Goal: Task Accomplishment & Management: Use online tool/utility

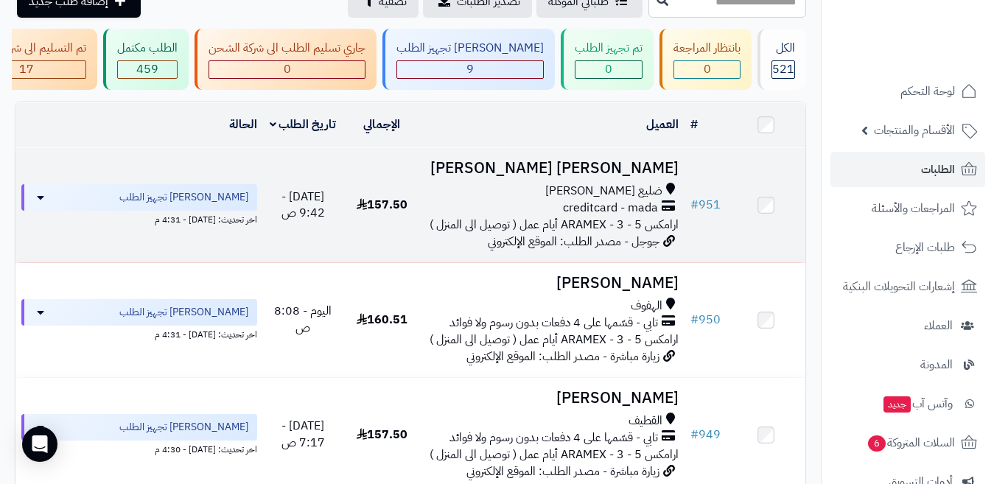
scroll to position [74, 0]
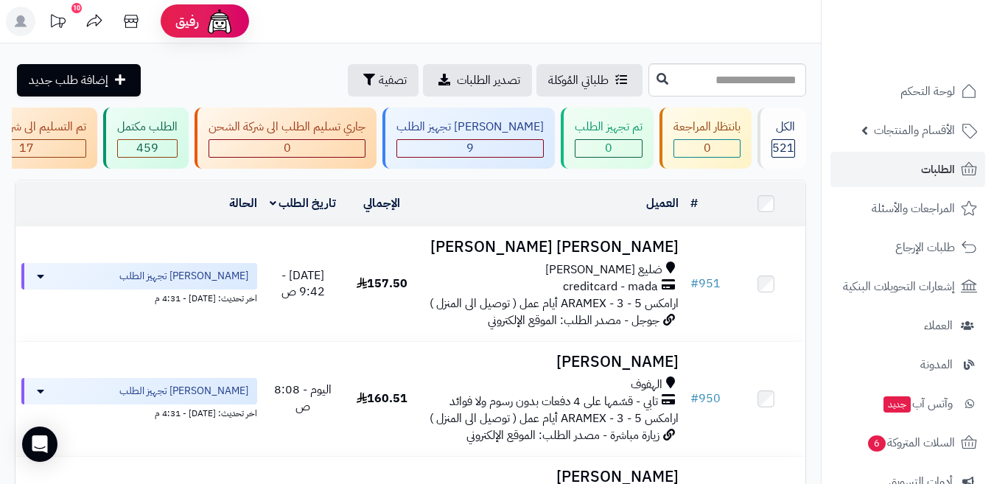
scroll to position [0, 0]
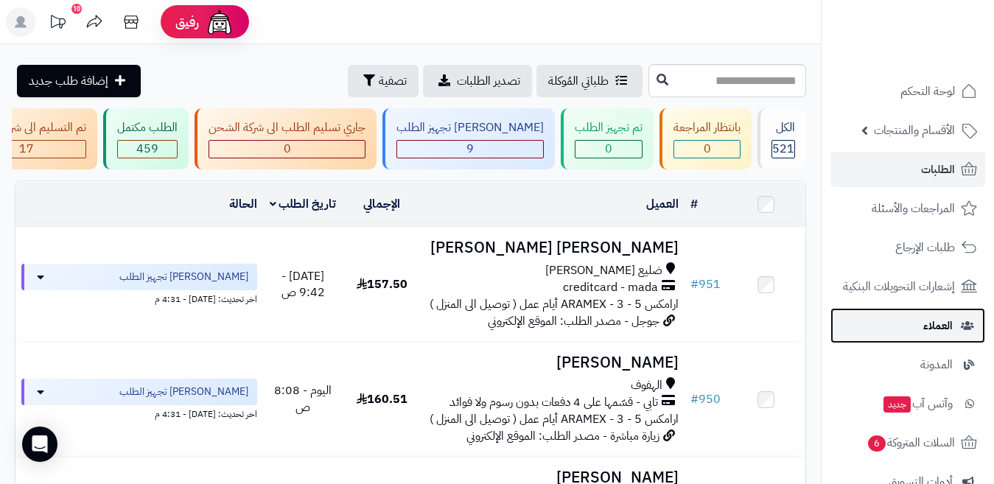
click at [939, 329] on span "العملاء" at bounding box center [937, 325] width 29 height 21
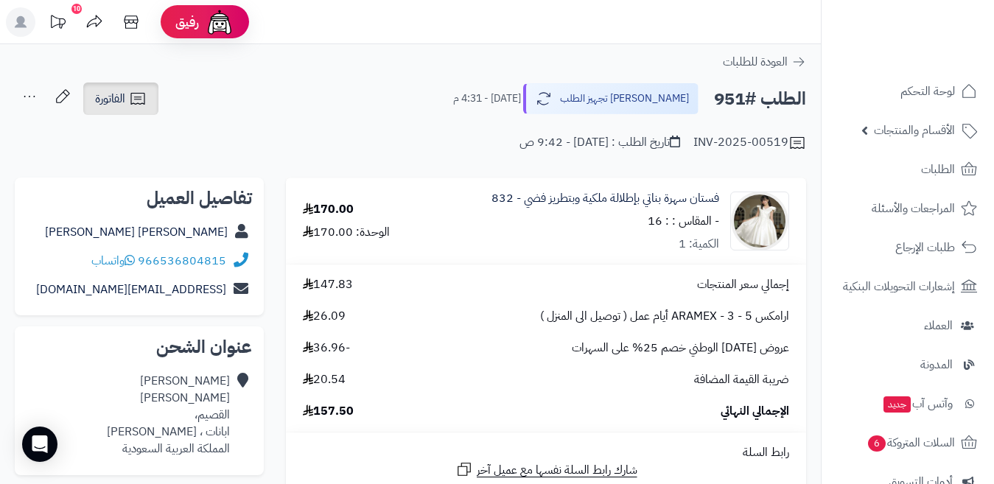
click at [141, 98] on icon at bounding box center [138, 99] width 18 height 18
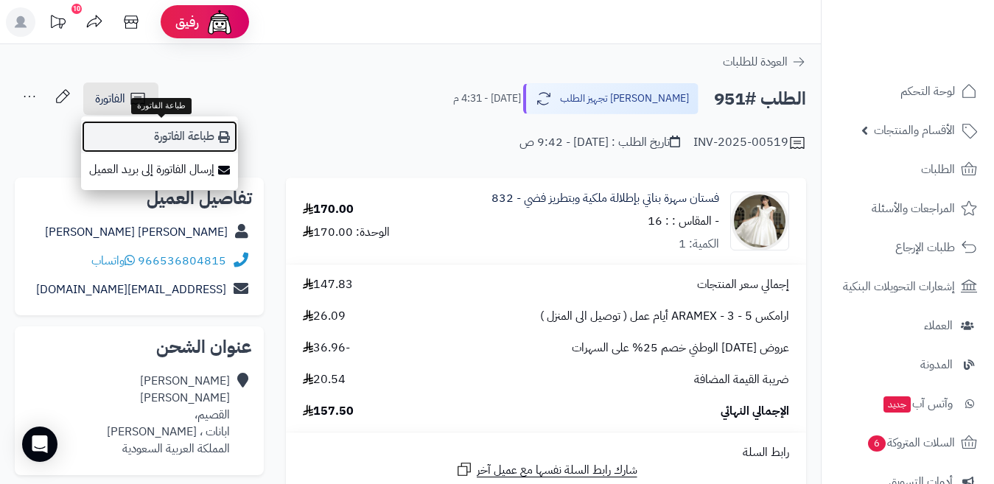
click at [145, 129] on link "طباعة الفاتورة" at bounding box center [159, 136] width 157 height 33
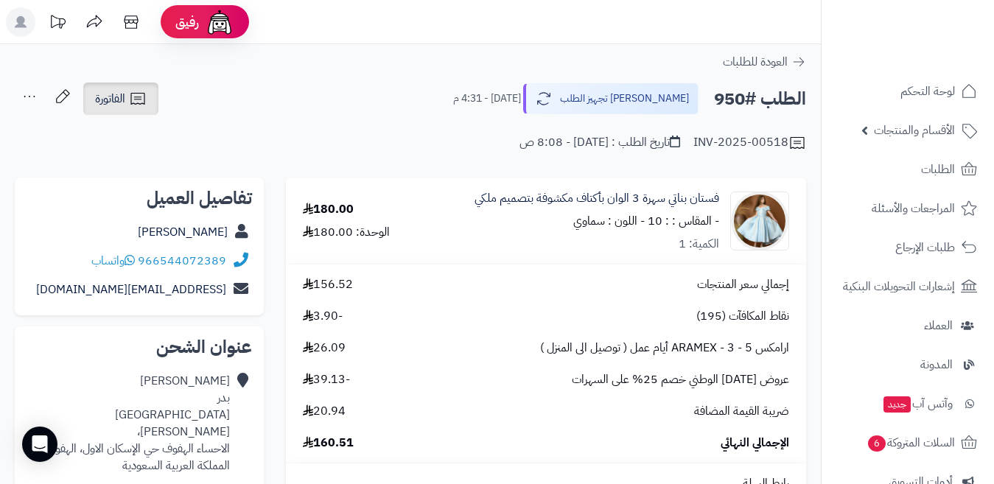
click at [146, 102] on icon at bounding box center [138, 99] width 18 height 18
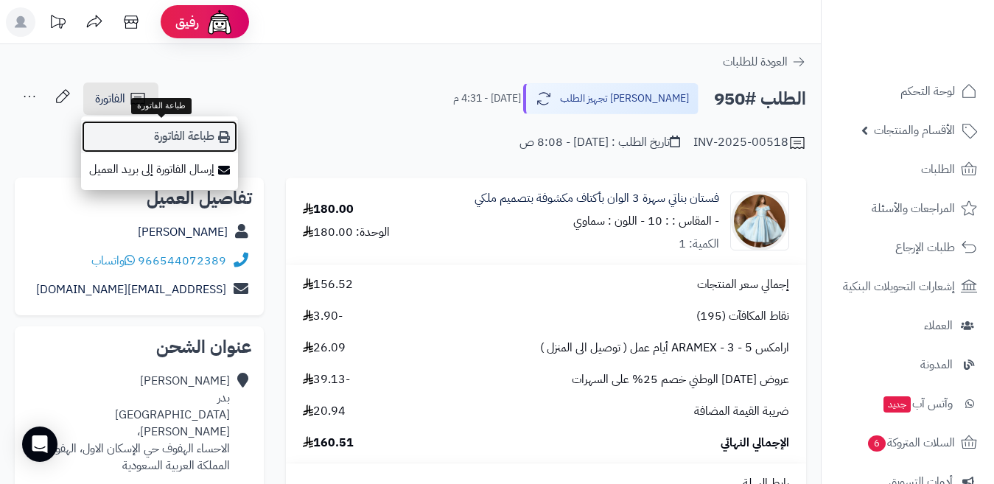
click at [178, 139] on link "طباعة الفاتورة" at bounding box center [159, 136] width 157 height 33
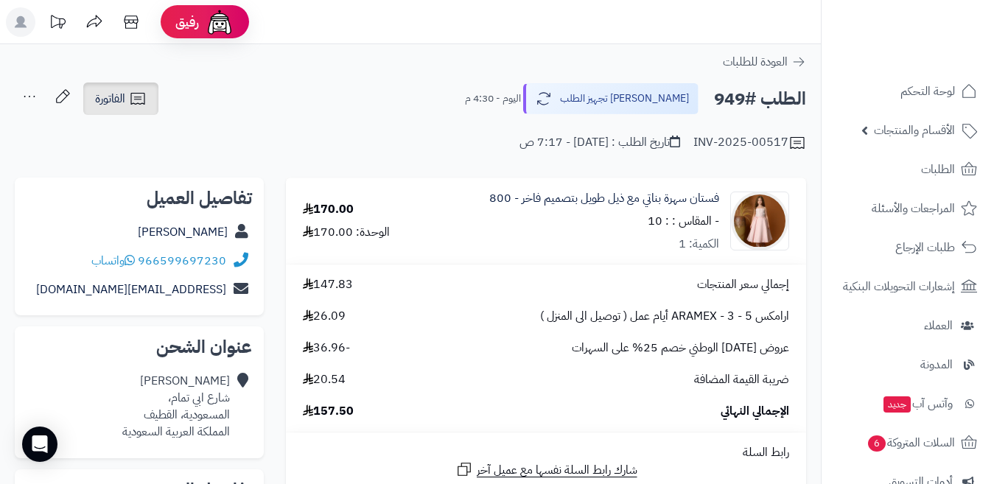
click at [147, 99] on link "الفاتورة" at bounding box center [120, 99] width 75 height 32
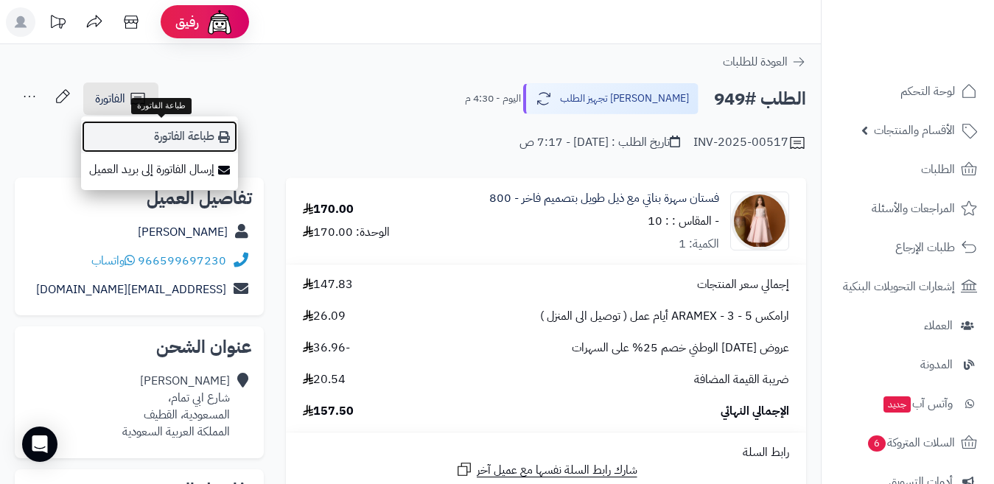
click at [160, 134] on link "طباعة الفاتورة" at bounding box center [159, 136] width 157 height 33
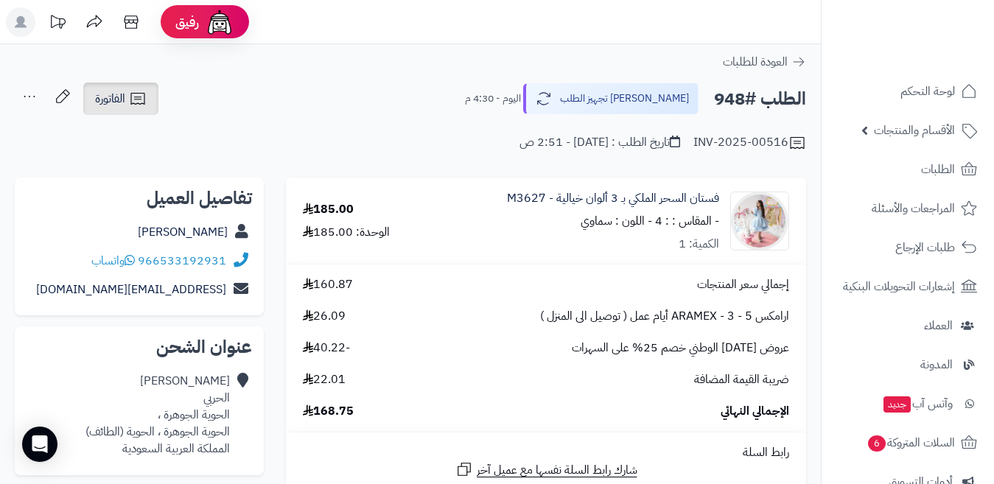
click at [144, 107] on icon at bounding box center [138, 99] width 18 height 18
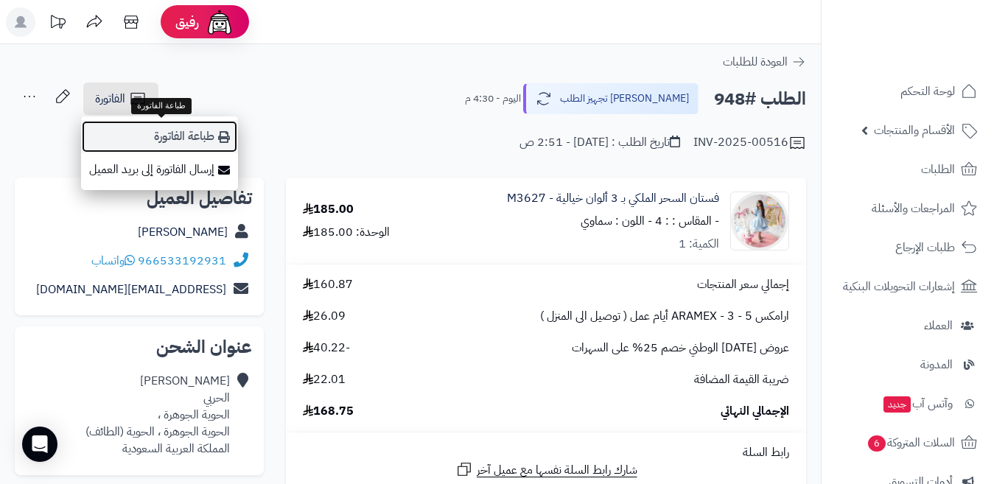
click at [157, 129] on link "طباعة الفاتورة" at bounding box center [159, 136] width 157 height 33
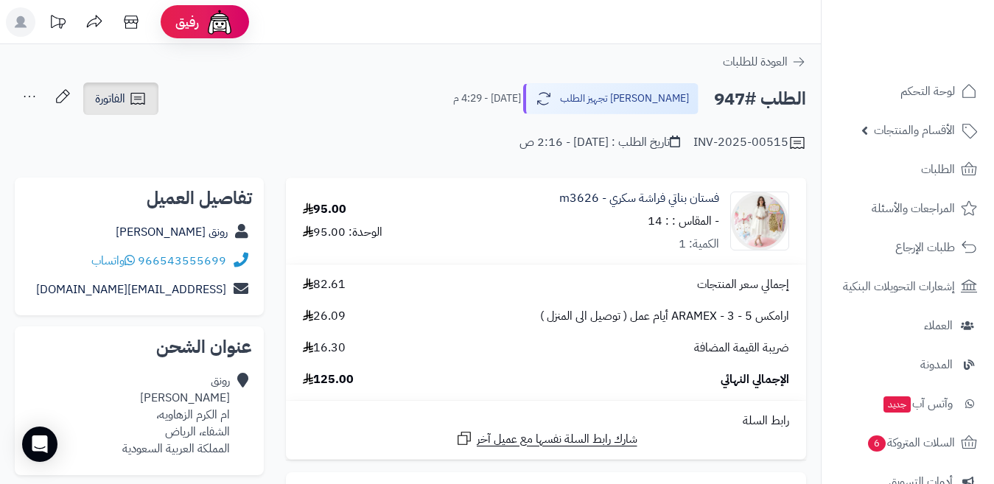
click at [121, 105] on span "الفاتورة" at bounding box center [110, 99] width 30 height 18
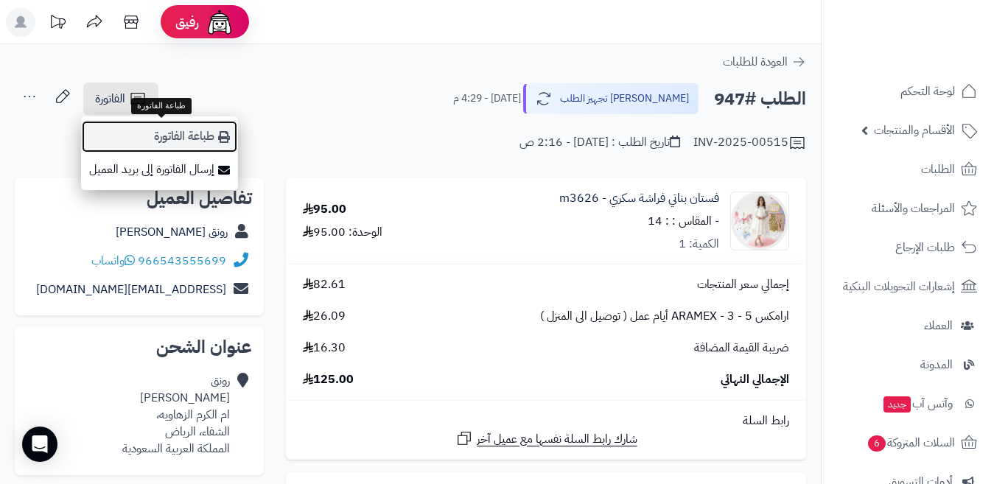
click at [161, 139] on link "طباعة الفاتورة" at bounding box center [159, 136] width 157 height 33
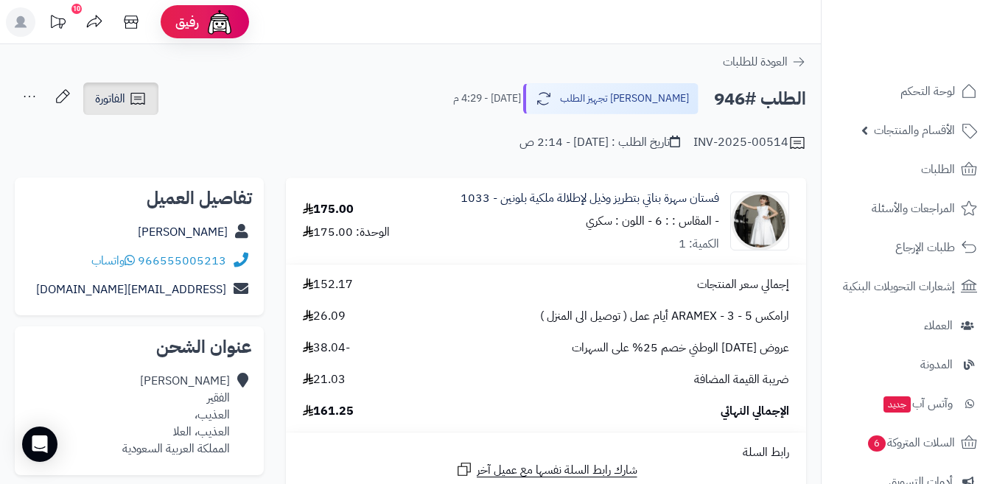
click at [133, 97] on icon at bounding box center [138, 99] width 18 height 18
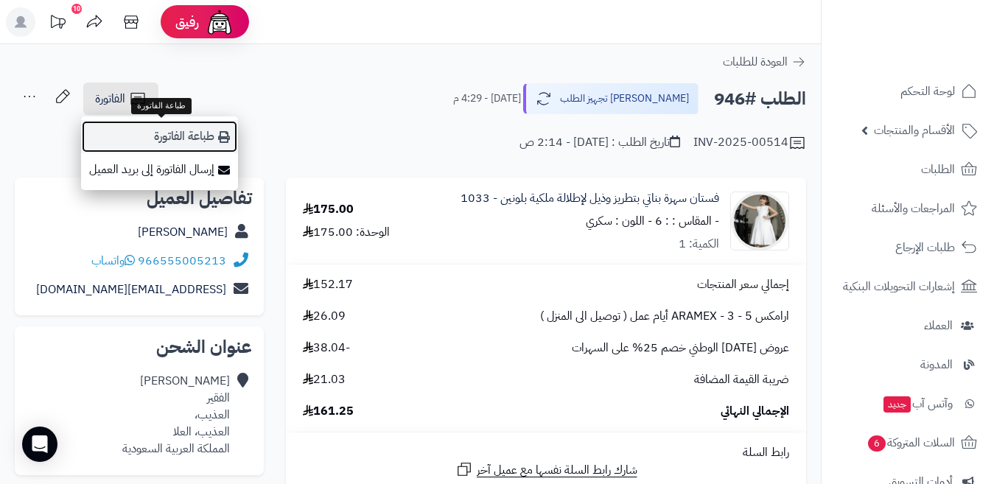
click at [148, 122] on link "طباعة الفاتورة" at bounding box center [159, 136] width 157 height 33
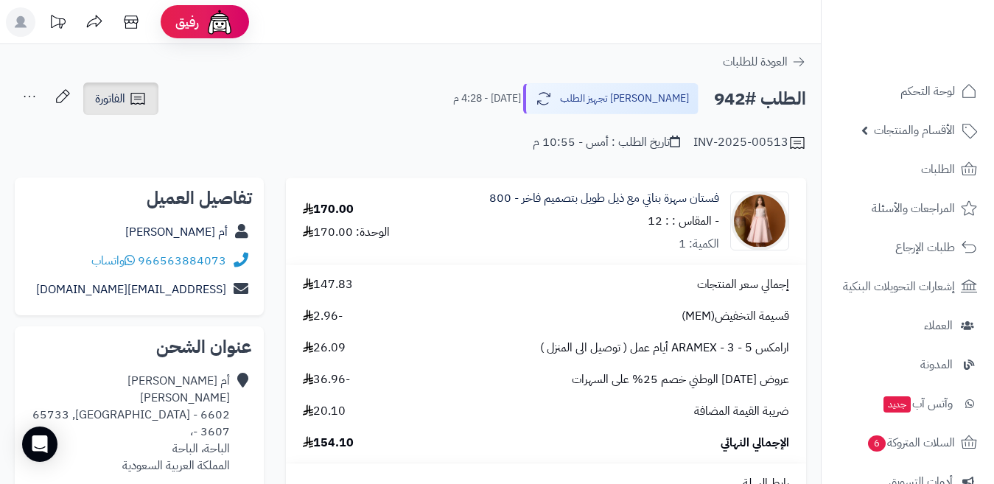
click at [115, 102] on span "الفاتورة" at bounding box center [110, 99] width 30 height 18
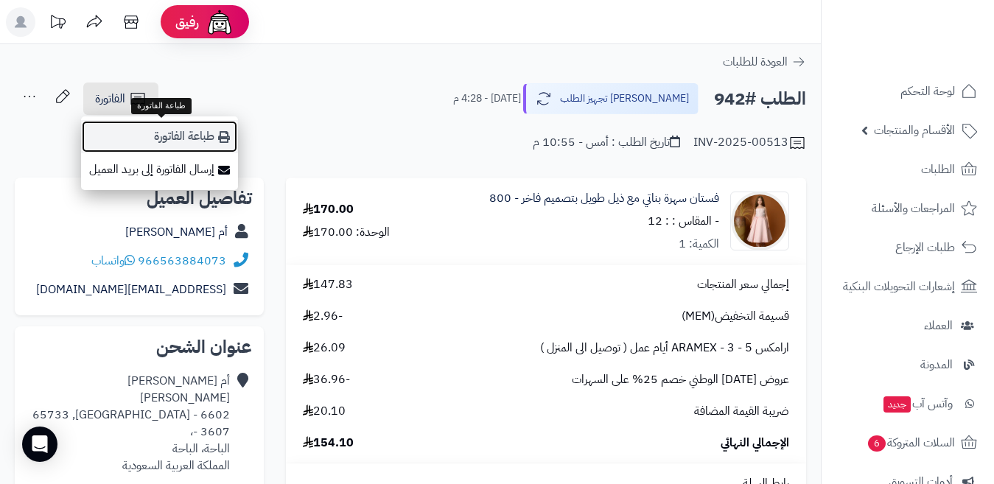
click at [187, 131] on link "طباعة الفاتورة" at bounding box center [159, 136] width 157 height 33
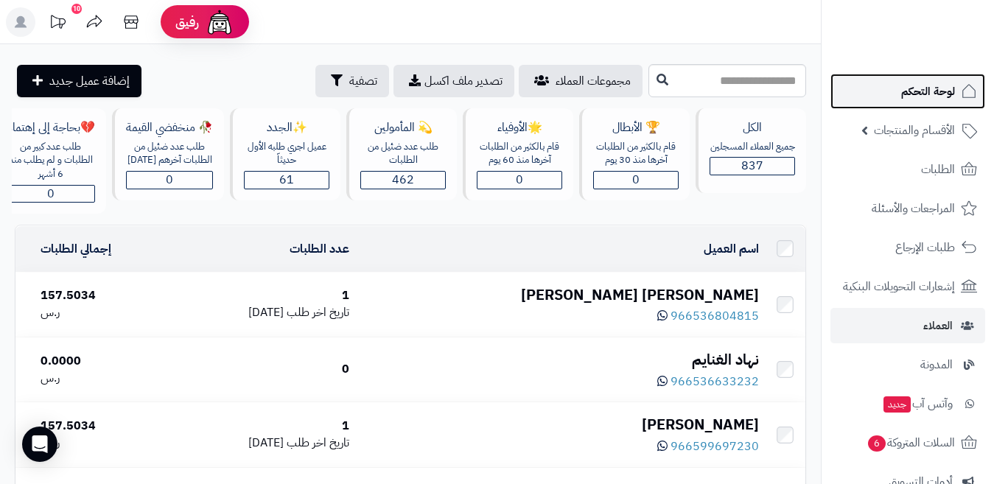
click at [902, 108] on link "لوحة التحكم" at bounding box center [907, 91] width 155 height 35
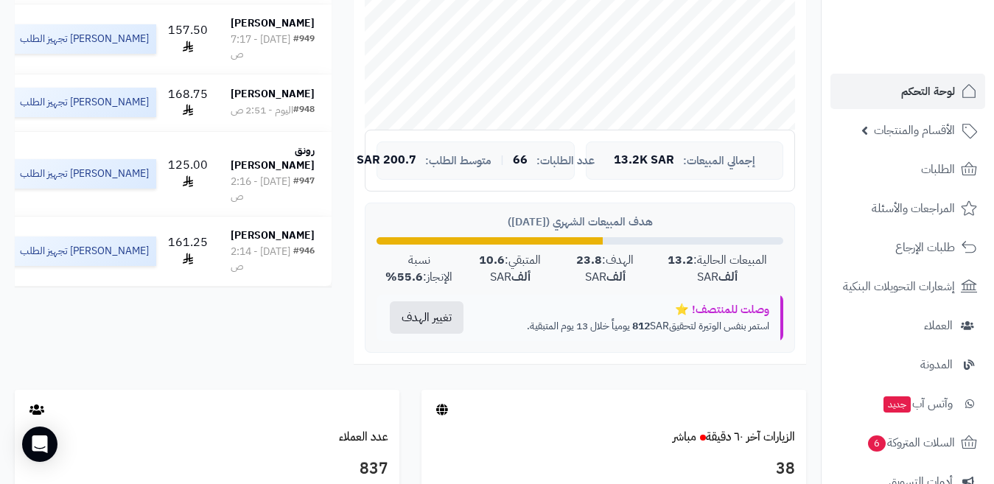
scroll to position [663, 0]
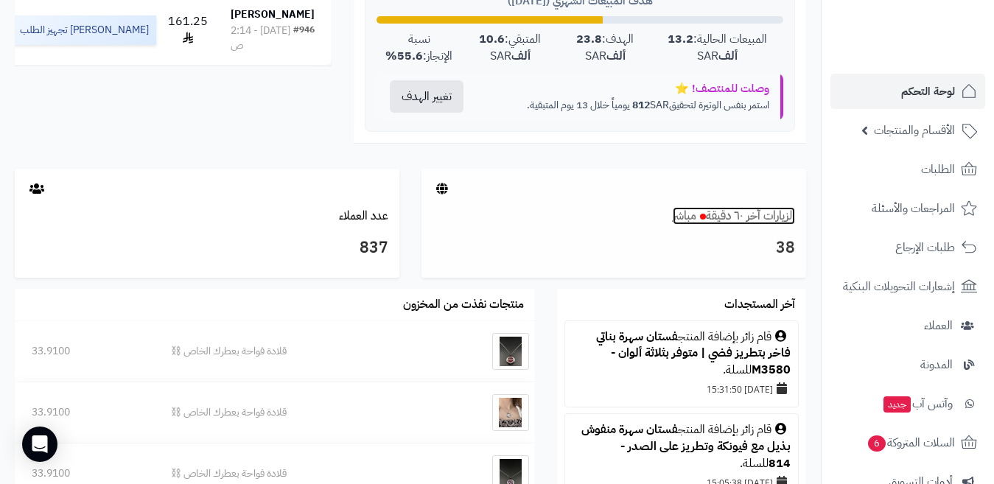
click at [784, 221] on link "الزيارات آخر ٦٠ دقيقة مباشر" at bounding box center [734, 216] width 122 height 18
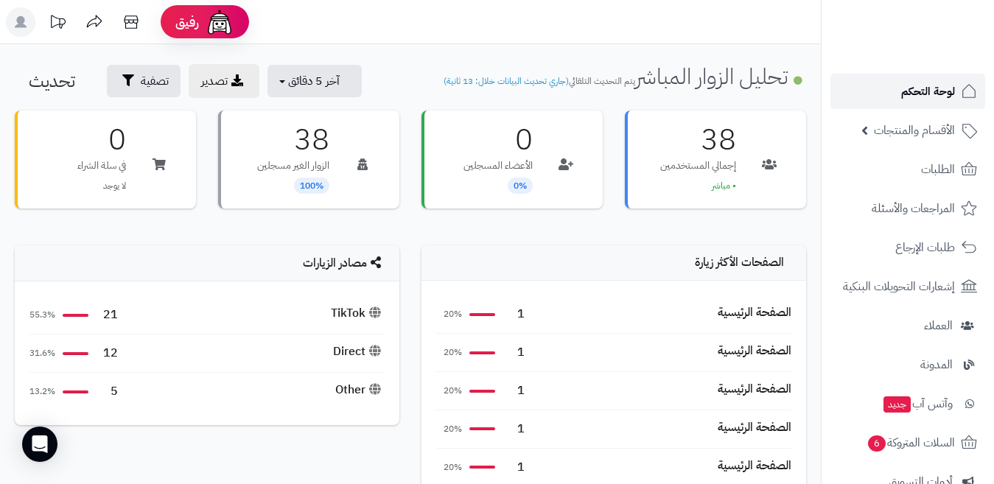
click at [904, 100] on span "لوحة التحكم" at bounding box center [928, 91] width 54 height 21
